Goal: Information Seeking & Learning: Learn about a topic

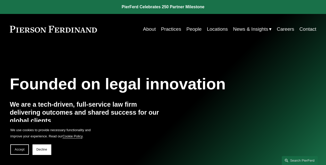
click at [176, 29] on link "Practices" at bounding box center [171, 29] width 20 height 10
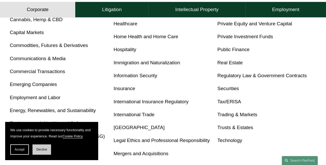
scroll to position [258, 0]
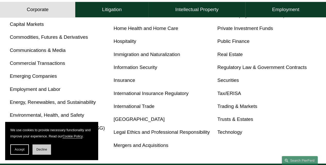
click at [40, 149] on span "Decline" at bounding box center [41, 149] width 11 height 4
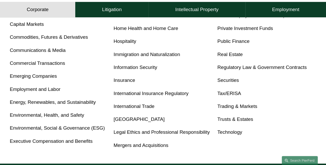
click at [132, 109] on link "International Trade" at bounding box center [134, 105] width 41 height 5
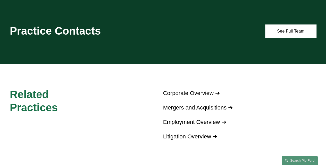
scroll to position [645, 0]
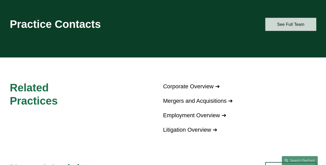
click at [279, 19] on link "See Full Team" at bounding box center [290, 24] width 51 height 13
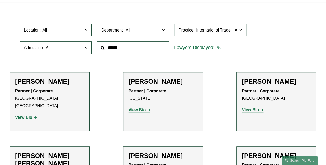
scroll to position [129, 0]
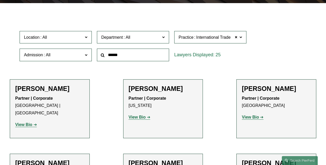
click at [149, 38] on span "Department" at bounding box center [130, 37] width 59 height 7
click at [276, 50] on div "Location All Atlanta Austin Bellevue Boston Charlotte Chicago Cincinnati Clevel…" at bounding box center [163, 45] width 292 height 35
click at [0, 0] on link "All" at bounding box center [0, 0] width 0 height 0
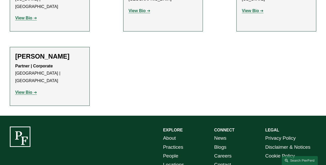
scroll to position [799, 0]
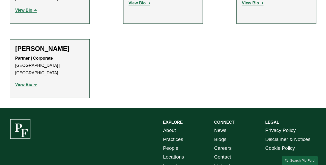
click at [226, 144] on link "Careers" at bounding box center [223, 148] width 18 height 9
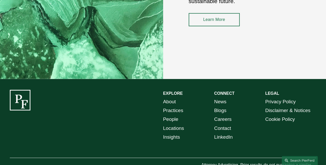
scroll to position [721, 0]
